Goal: Information Seeking & Learning: Learn about a topic

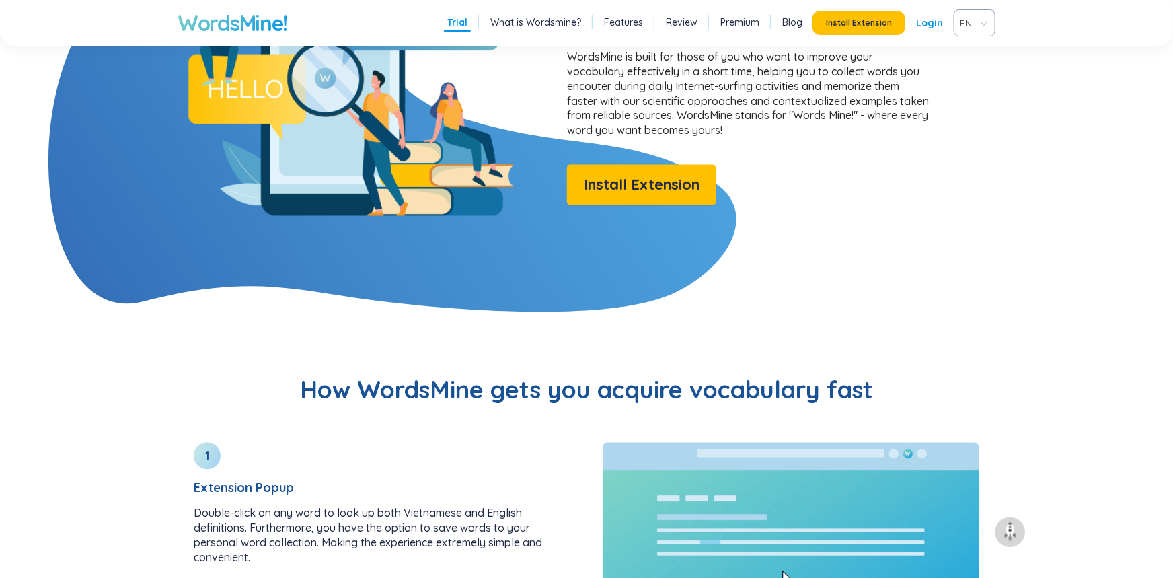
scroll to position [121, 0]
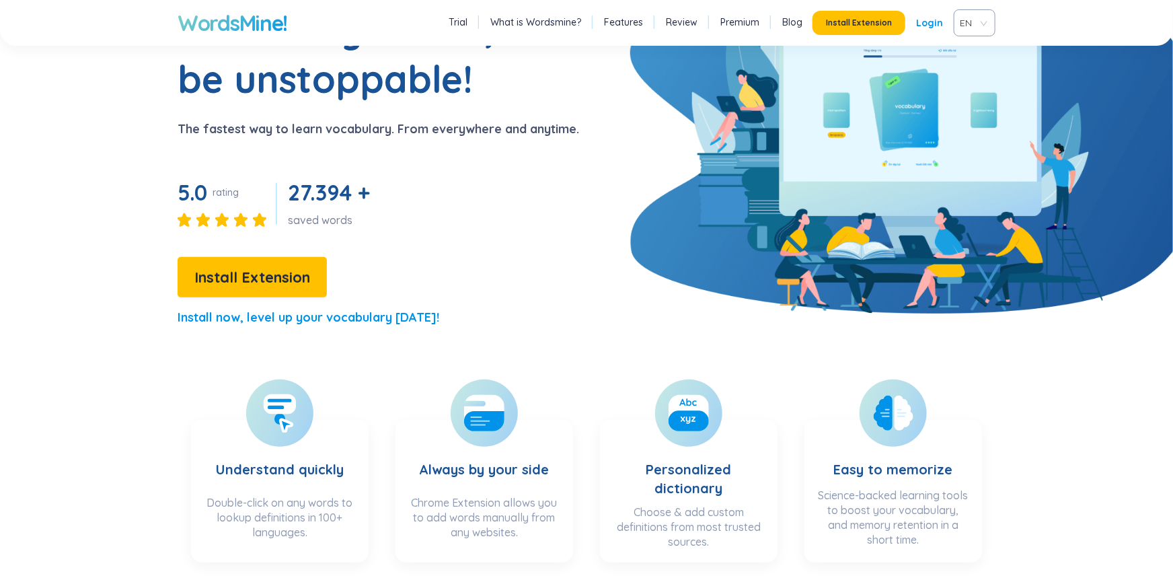
click at [916, 35] on link "Login" at bounding box center [929, 23] width 27 height 24
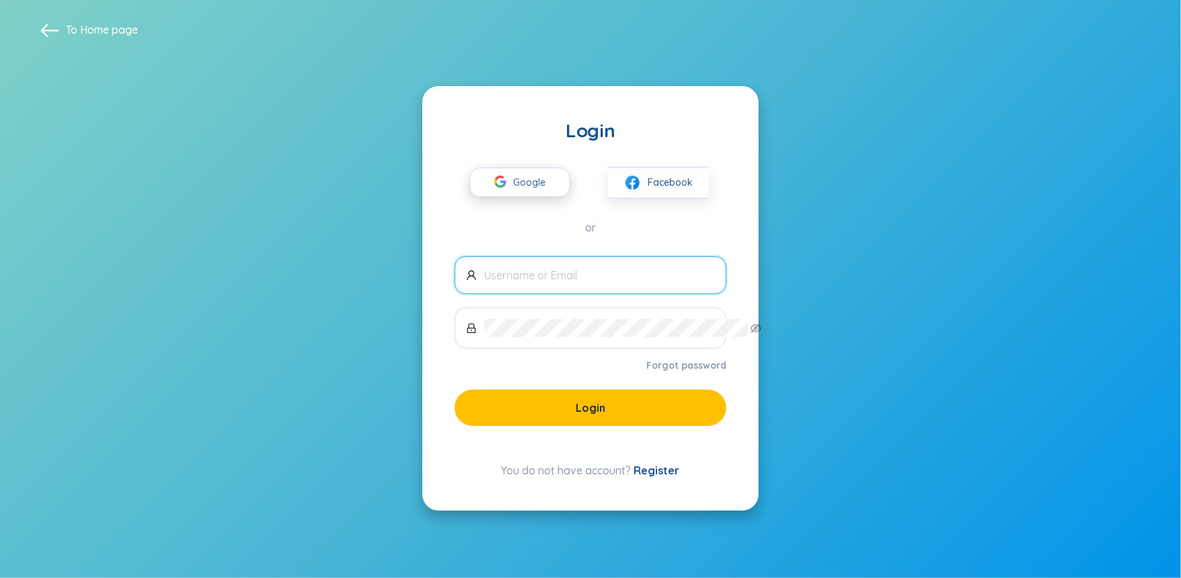
click at [496, 184] on button "Google" at bounding box center [519, 182] width 101 height 30
click at [533, 179] on span "Google" at bounding box center [532, 182] width 39 height 28
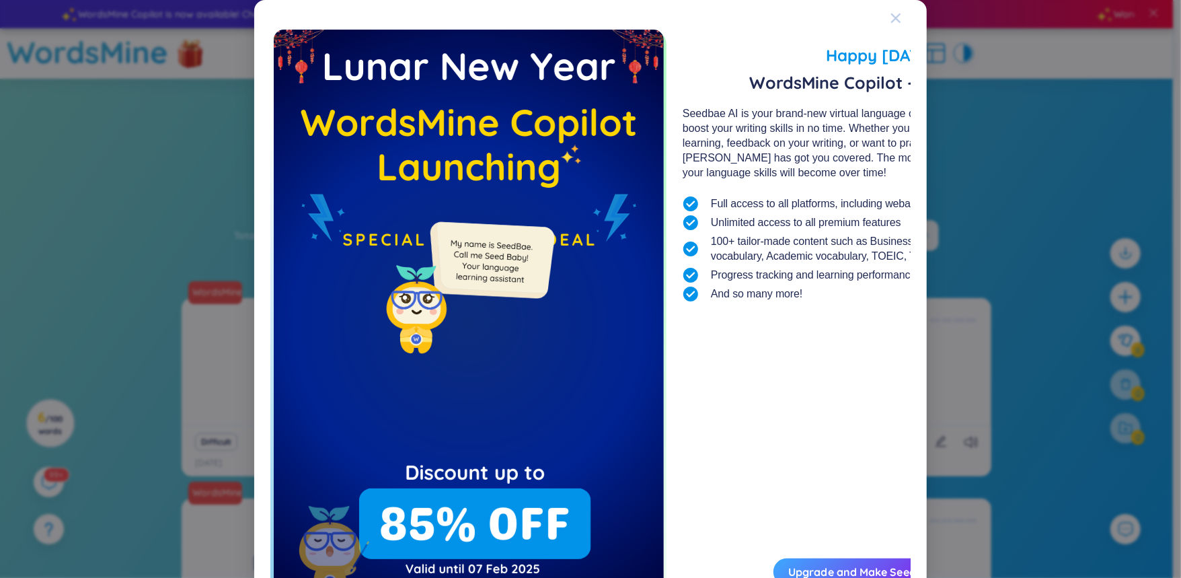
click at [901, 19] on icon "Close" at bounding box center [895, 18] width 11 height 11
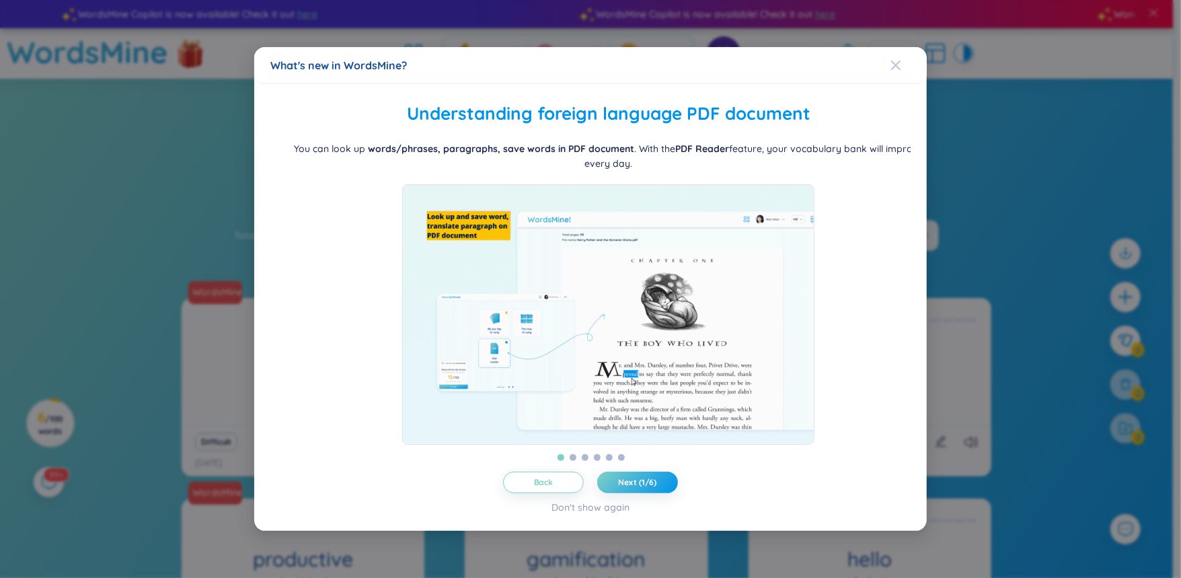
click at [901, 60] on icon "Close" at bounding box center [895, 65] width 11 height 11
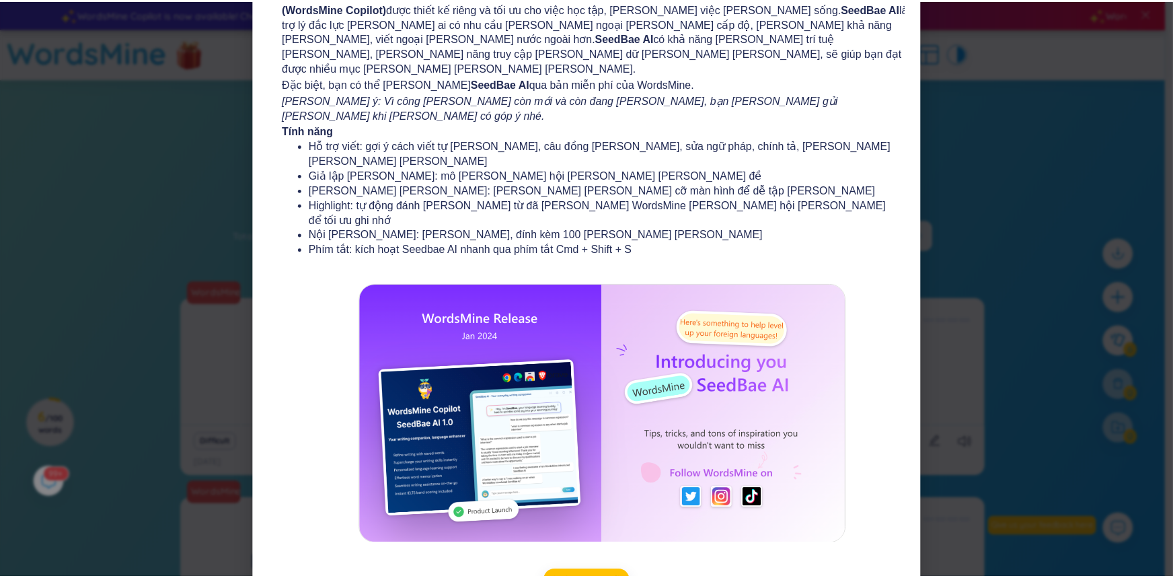
scroll to position [116, 0]
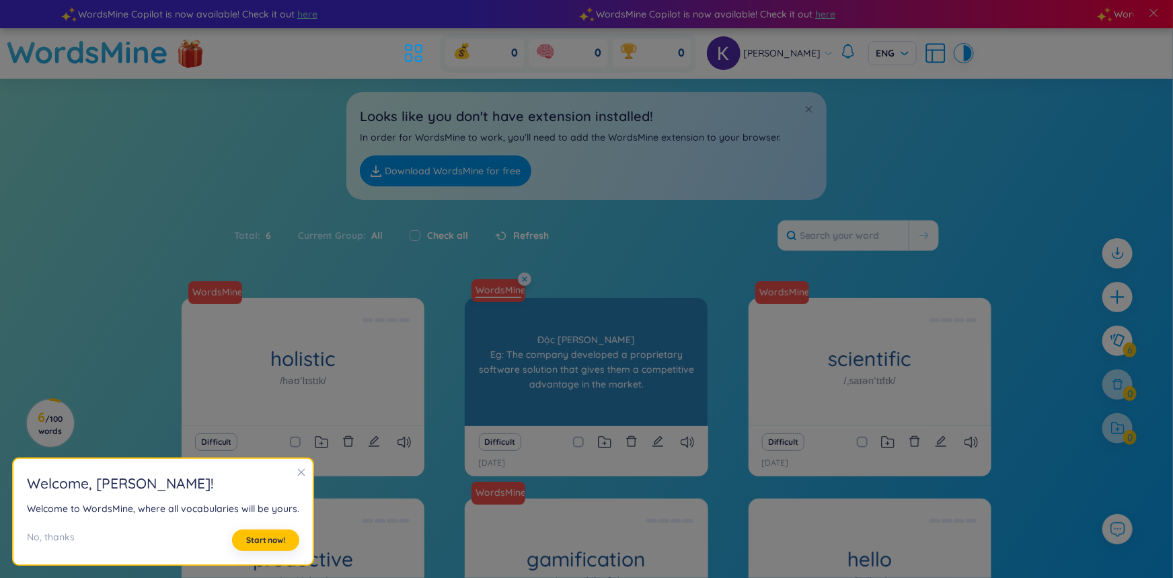
click at [510, 297] on link "WordsMine" at bounding box center [498, 289] width 56 height 13
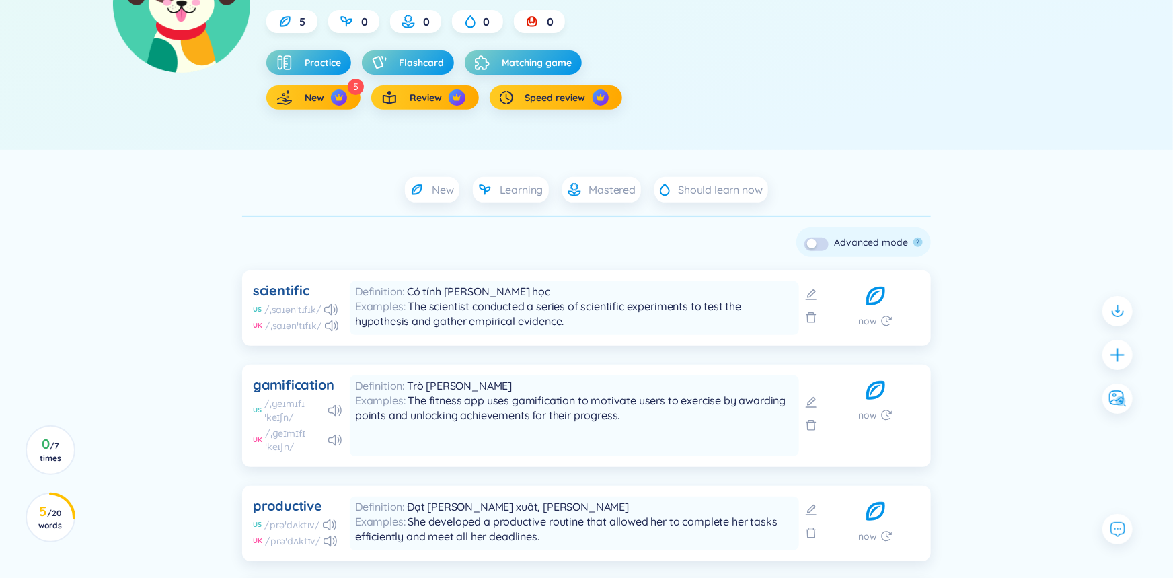
scroll to position [206, 0]
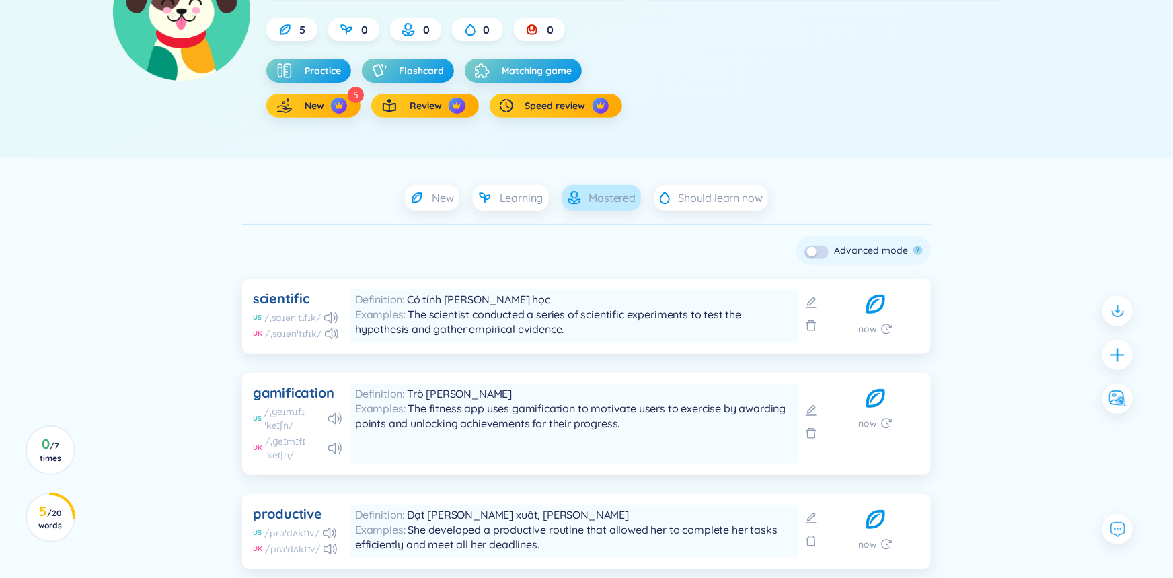
click at [582, 210] on div "Mastered" at bounding box center [601, 198] width 79 height 26
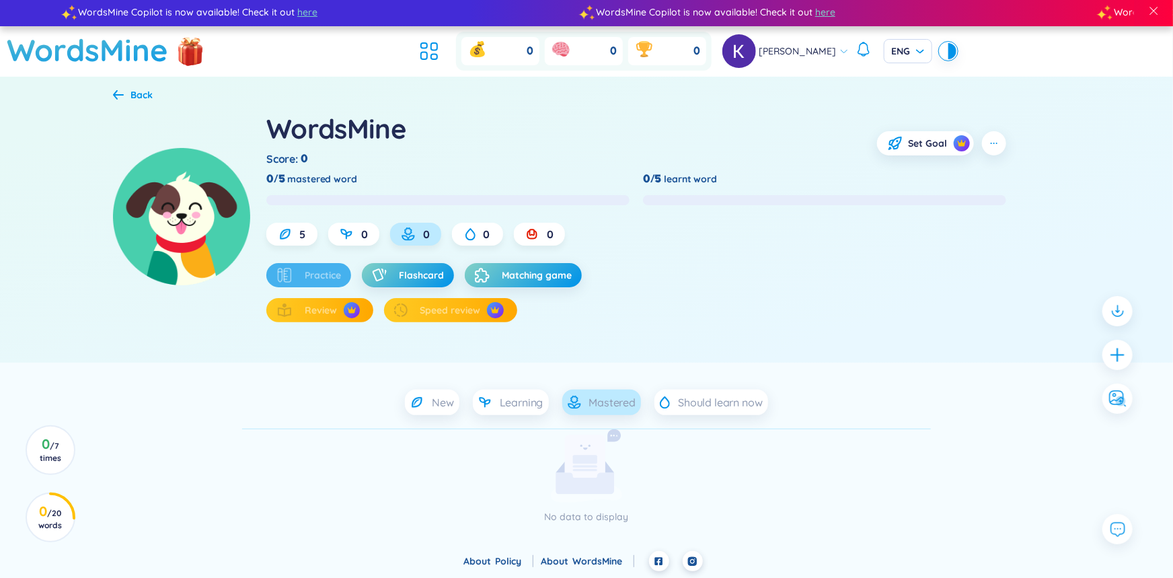
scroll to position [124, 0]
click at [513, 395] on span "Learning" at bounding box center [522, 402] width 44 height 15
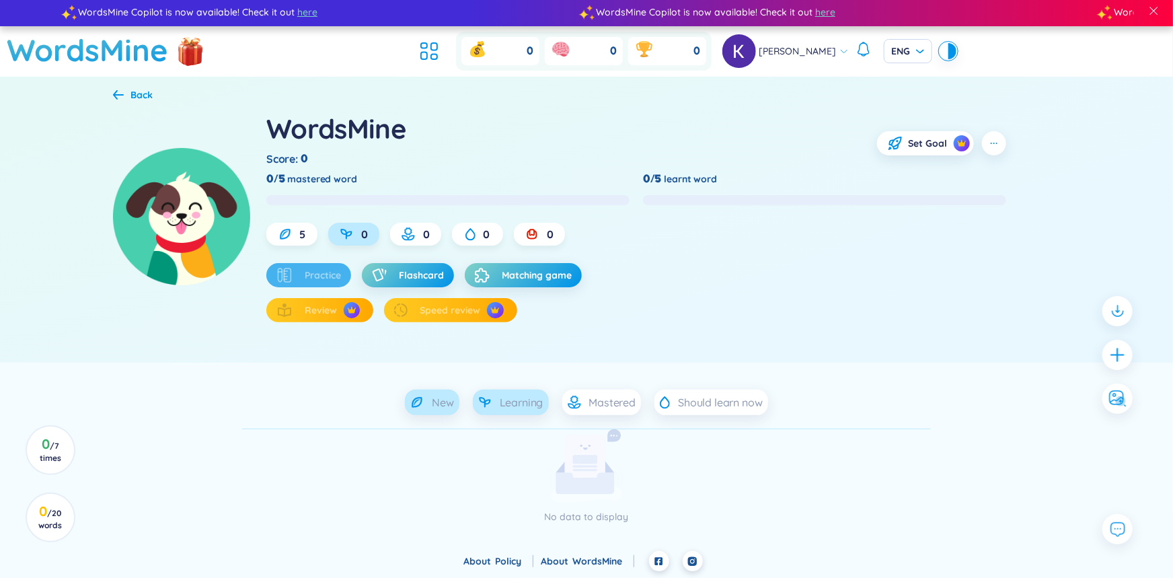
click at [405, 389] on div "New" at bounding box center [432, 402] width 54 height 26
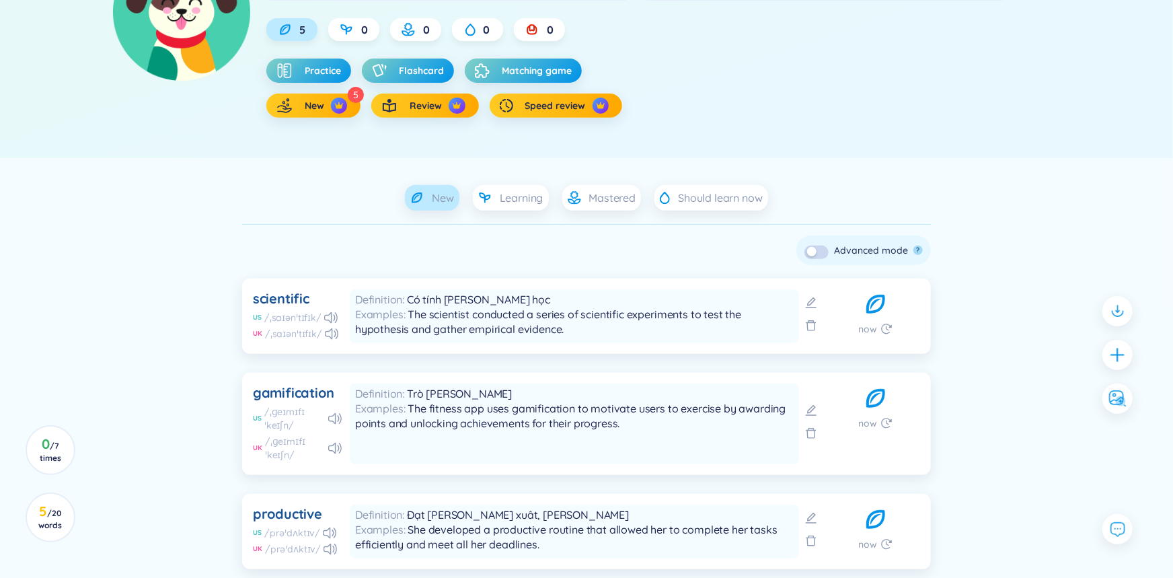
click at [529, 370] on div "Check all Delete Skip ? Advanced mode ? scientific US /ˌsaɪənˈtɪfɪk/ UK /ˌsaɪən…" at bounding box center [586, 506] width 688 height 565
click at [535, 210] on div "Learning" at bounding box center [511, 198] width 76 height 26
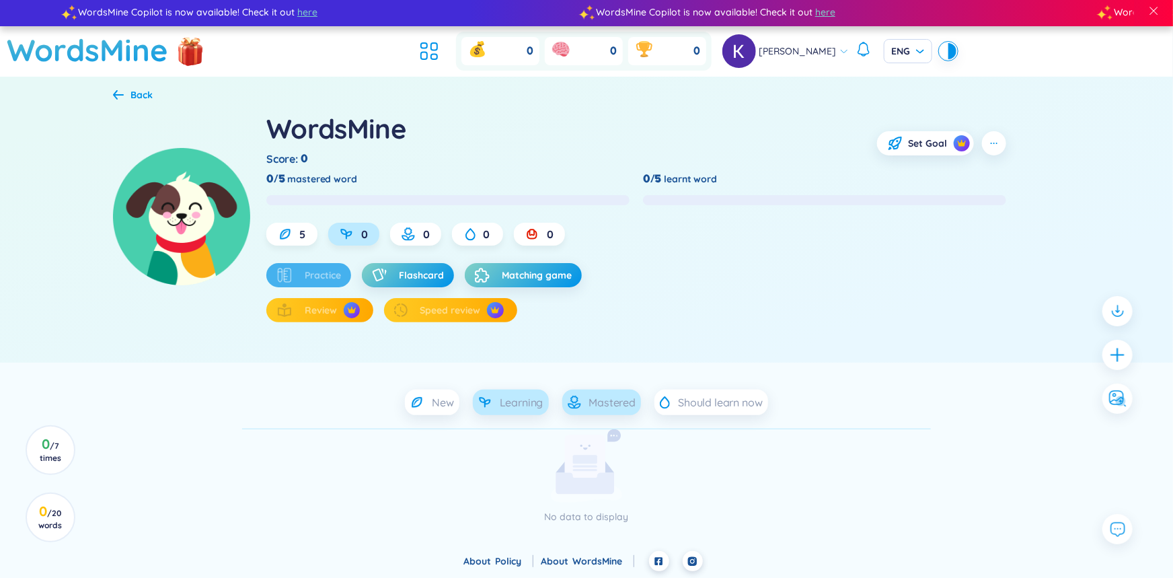
click at [615, 395] on span "Mastered" at bounding box center [612, 402] width 47 height 15
